Goal: Task Accomplishment & Management: Manage account settings

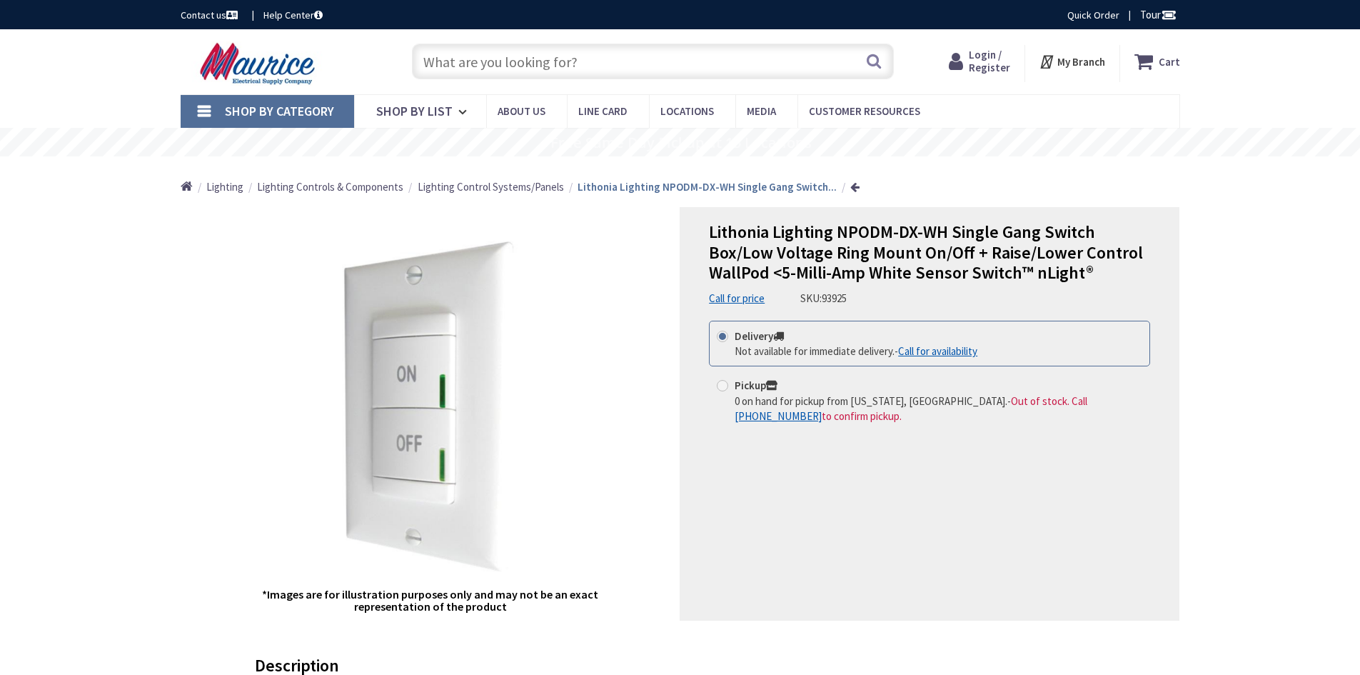
click at [987, 66] on span "Login / Register" at bounding box center [989, 61] width 41 height 26
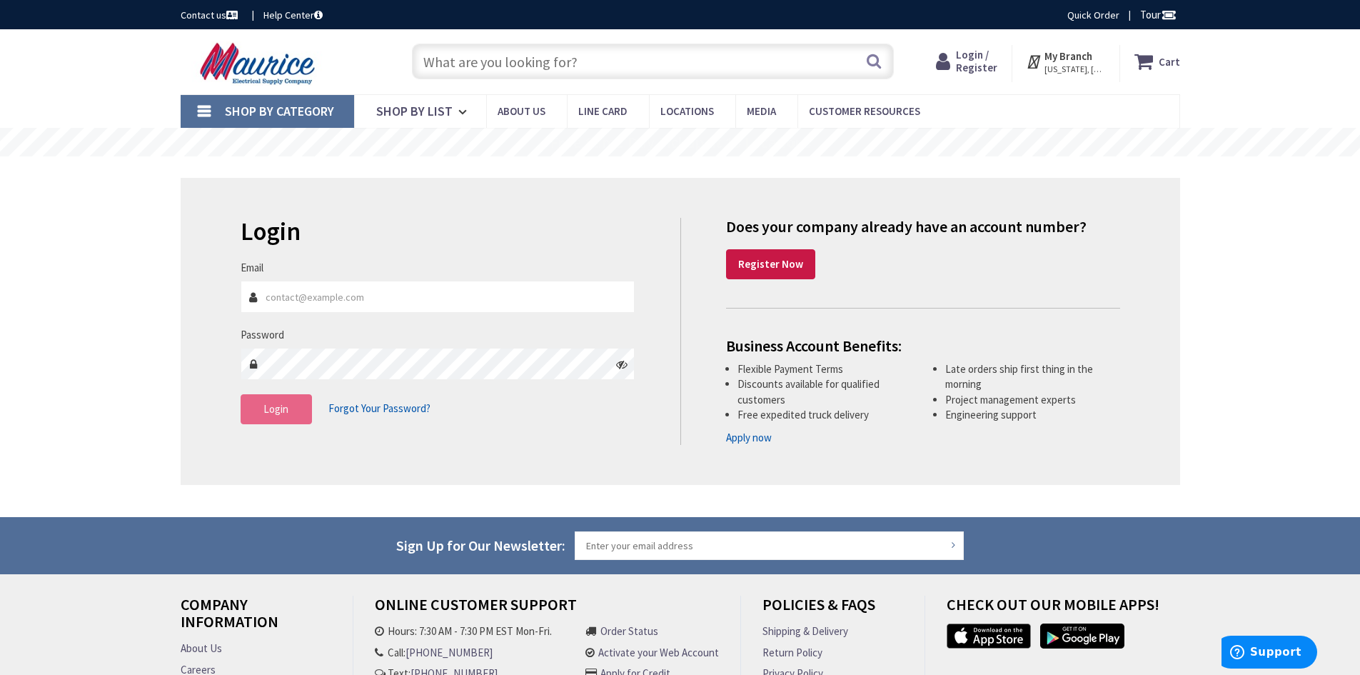
type input "[PERSON_NAME][EMAIL_ADDRESS][DOMAIN_NAME]"
click at [297, 408] on button "Login" at bounding box center [276, 409] width 71 height 30
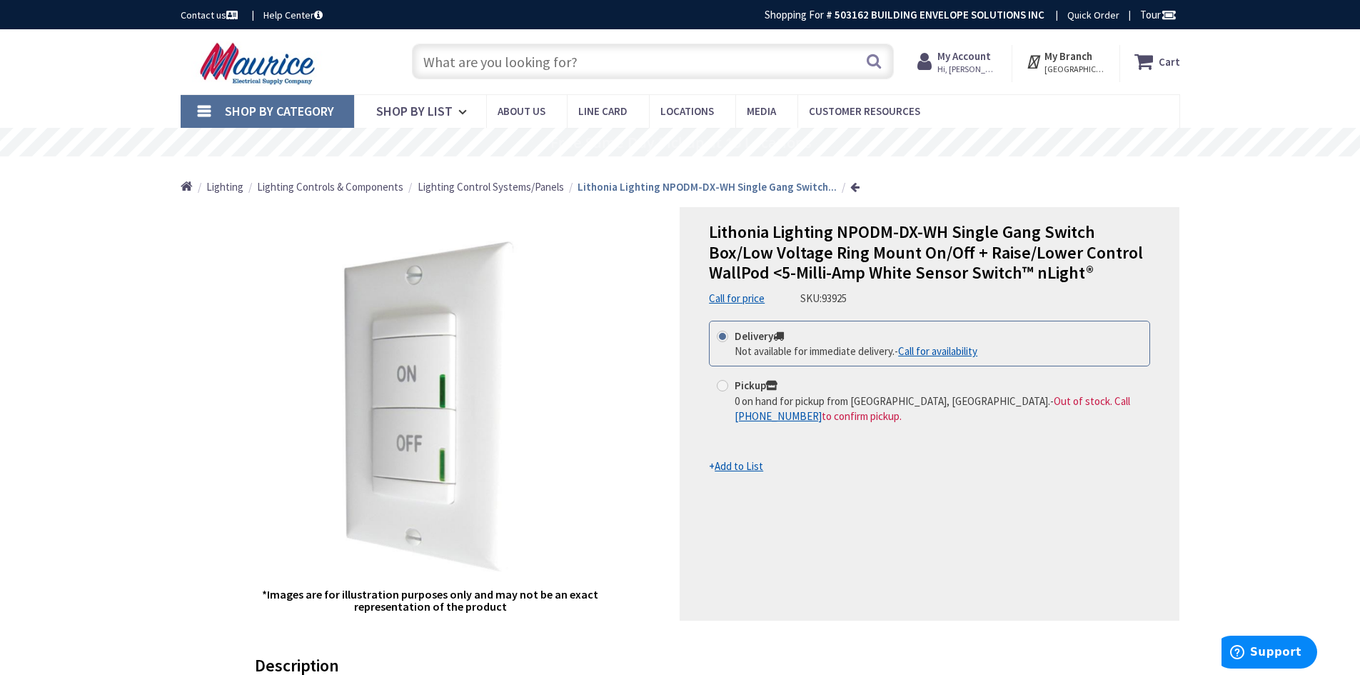
click at [969, 56] on strong "My Account" at bounding box center [965, 56] width 54 height 14
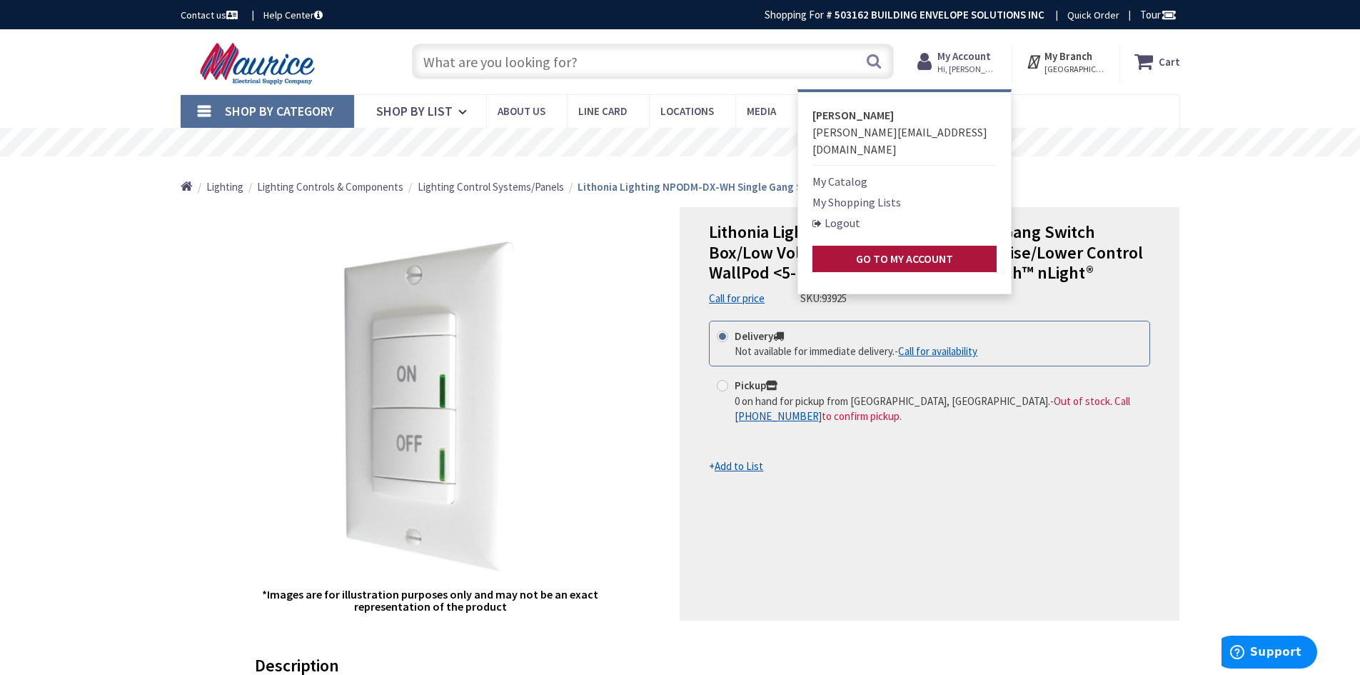
click at [953, 251] on strong "Go to My Account" at bounding box center [904, 258] width 97 height 14
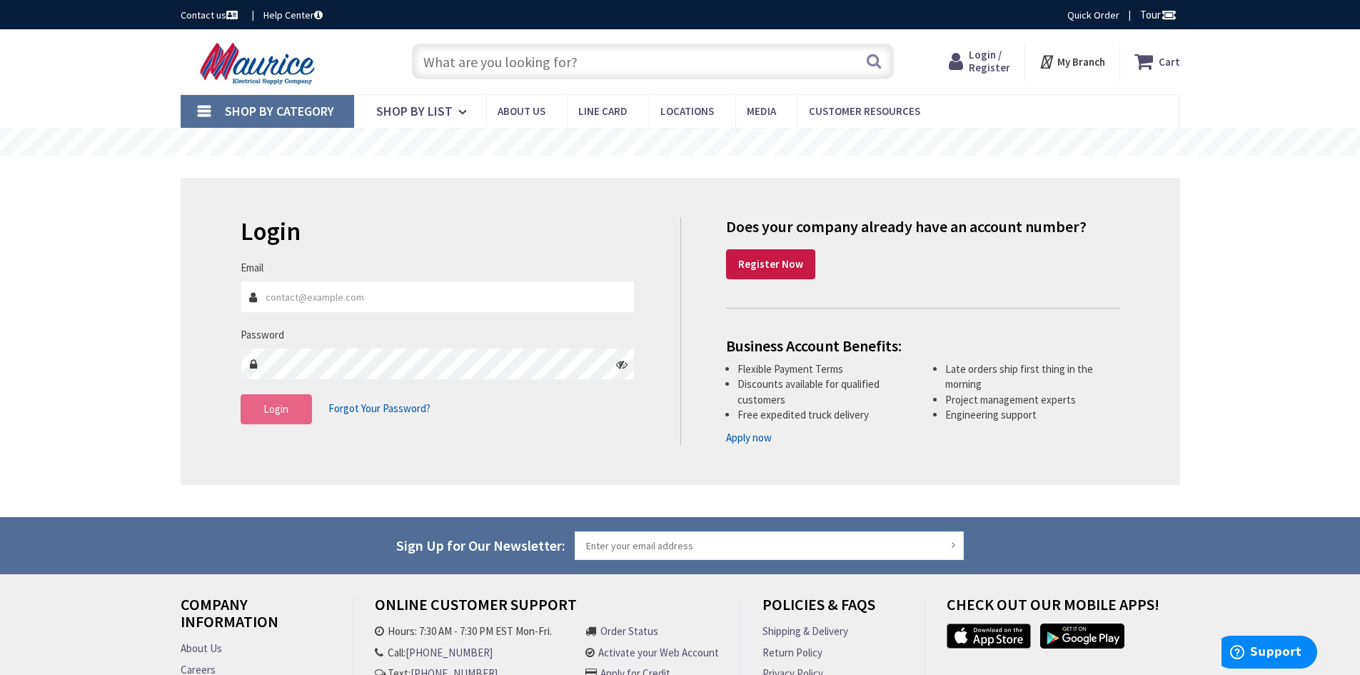
type input "[PERSON_NAME][EMAIL_ADDRESS][DOMAIN_NAME]"
click at [258, 421] on button "Login" at bounding box center [276, 409] width 71 height 30
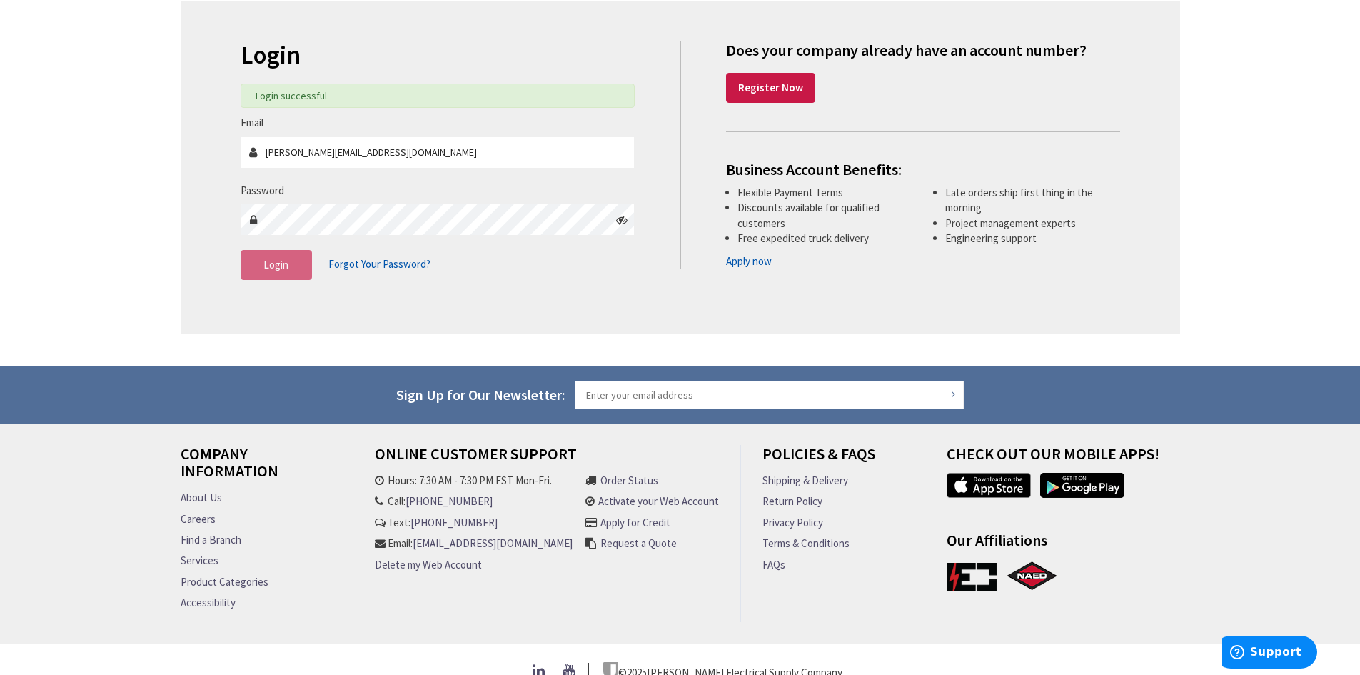
scroll to position [203, 0]
